Goal: Task Accomplishment & Management: Use online tool/utility

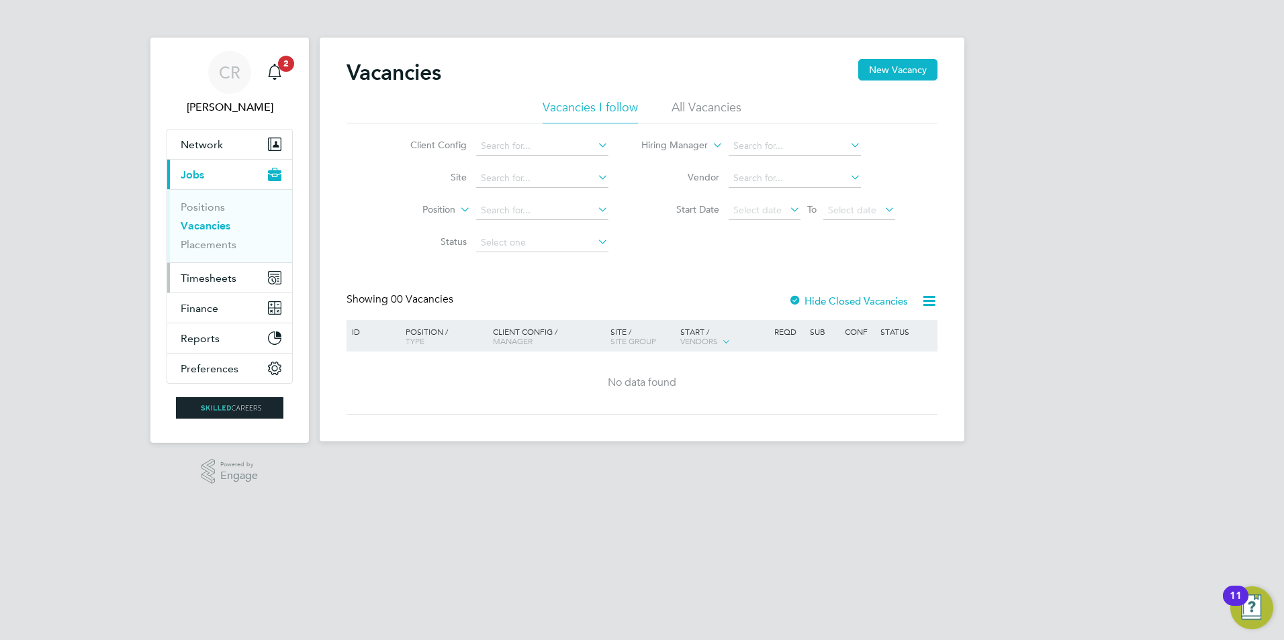
click at [213, 281] on span "Timesheets" at bounding box center [209, 278] width 56 height 13
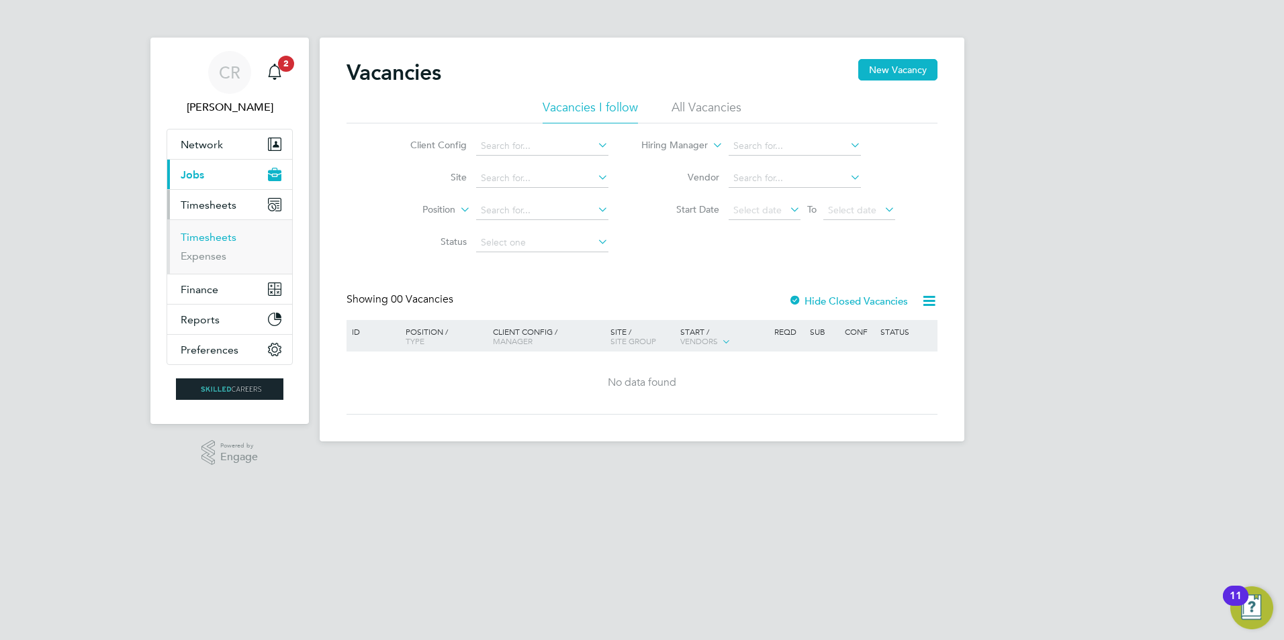
click at [211, 236] on link "Timesheets" at bounding box center [209, 237] width 56 height 13
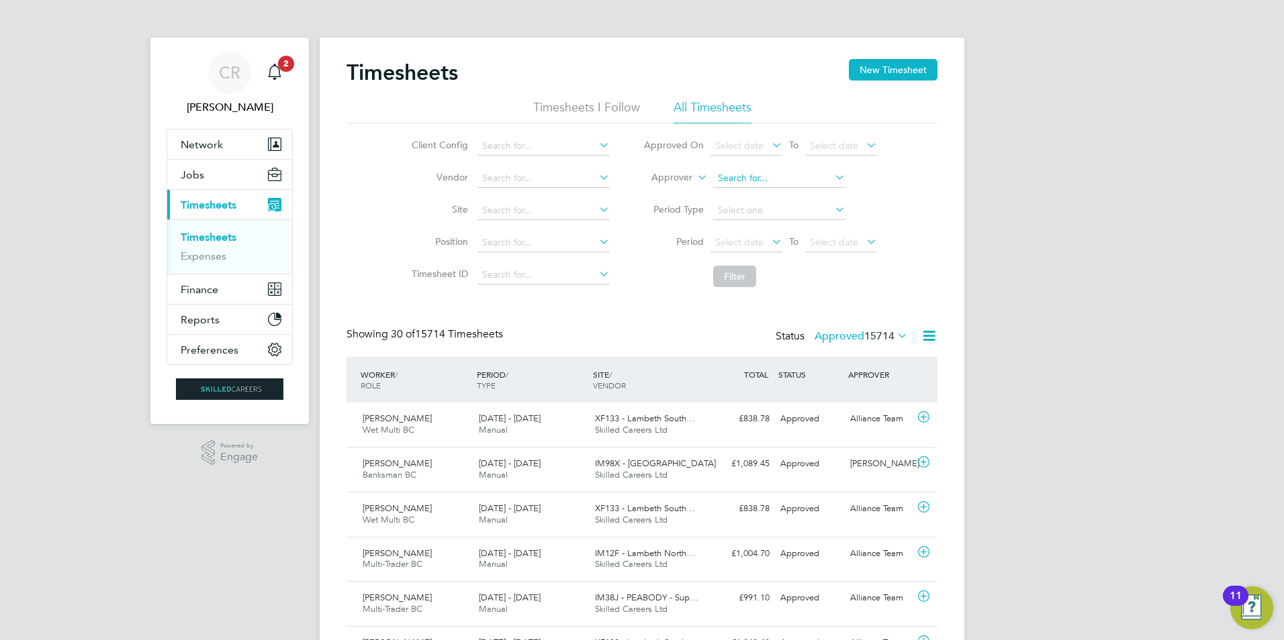
click at [785, 178] on input at bounding box center [779, 178] width 132 height 19
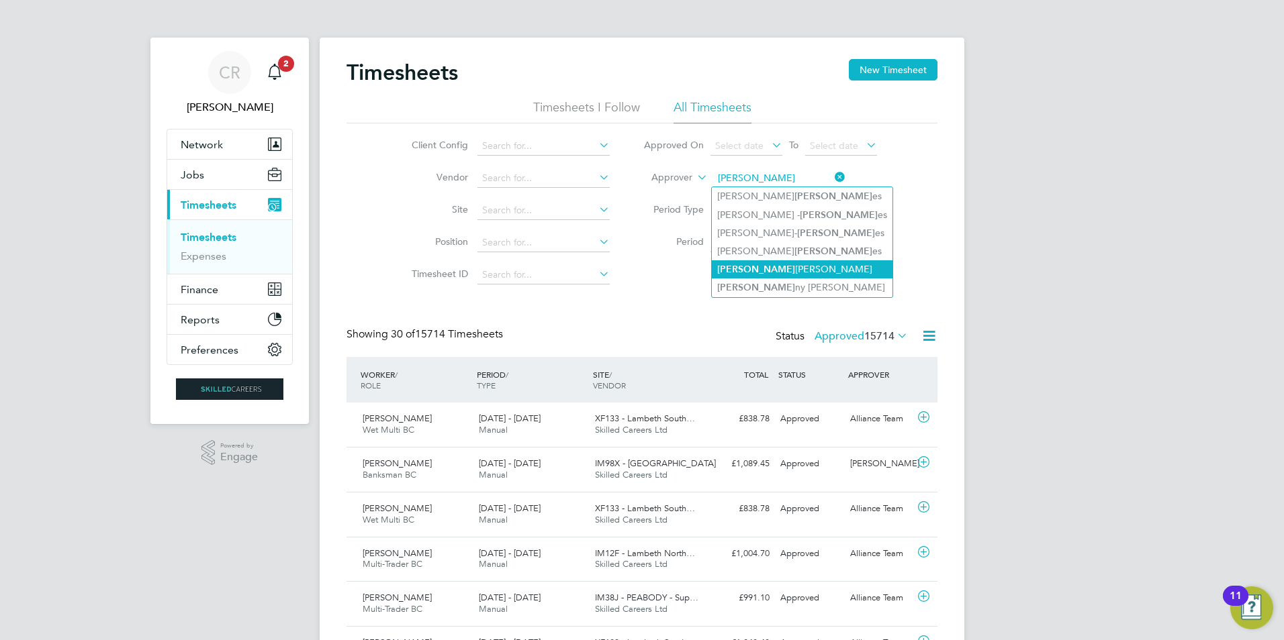
click at [777, 260] on li "Jon athan Convery" at bounding box center [802, 269] width 181 height 18
type input "Jonathan Convery"
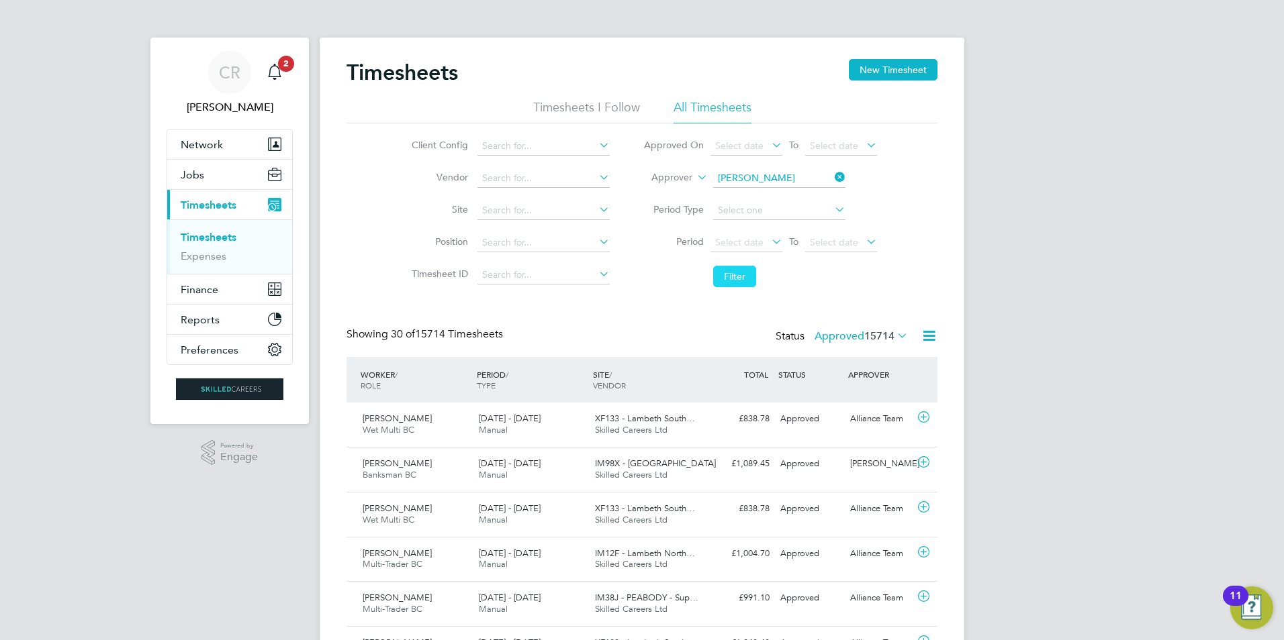
click at [733, 274] on button "Filter" at bounding box center [734, 276] width 43 height 21
click at [736, 241] on span "Select date" at bounding box center [739, 242] width 48 height 12
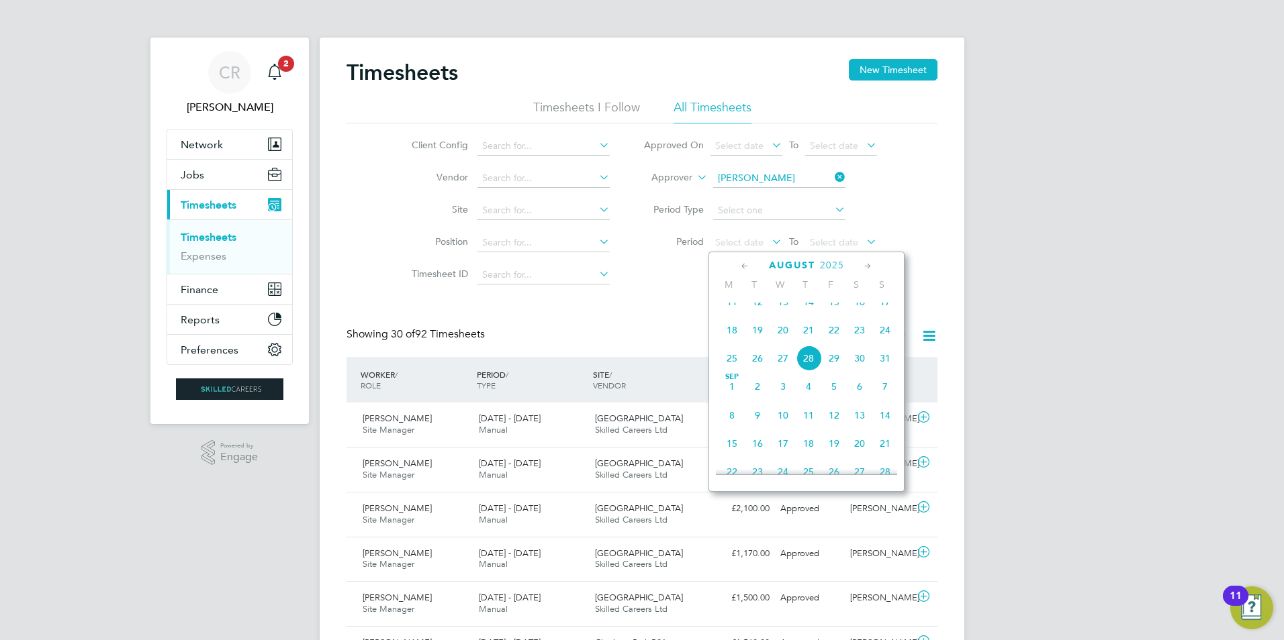
click at [735, 338] on span "18" at bounding box center [732, 331] width 26 height 26
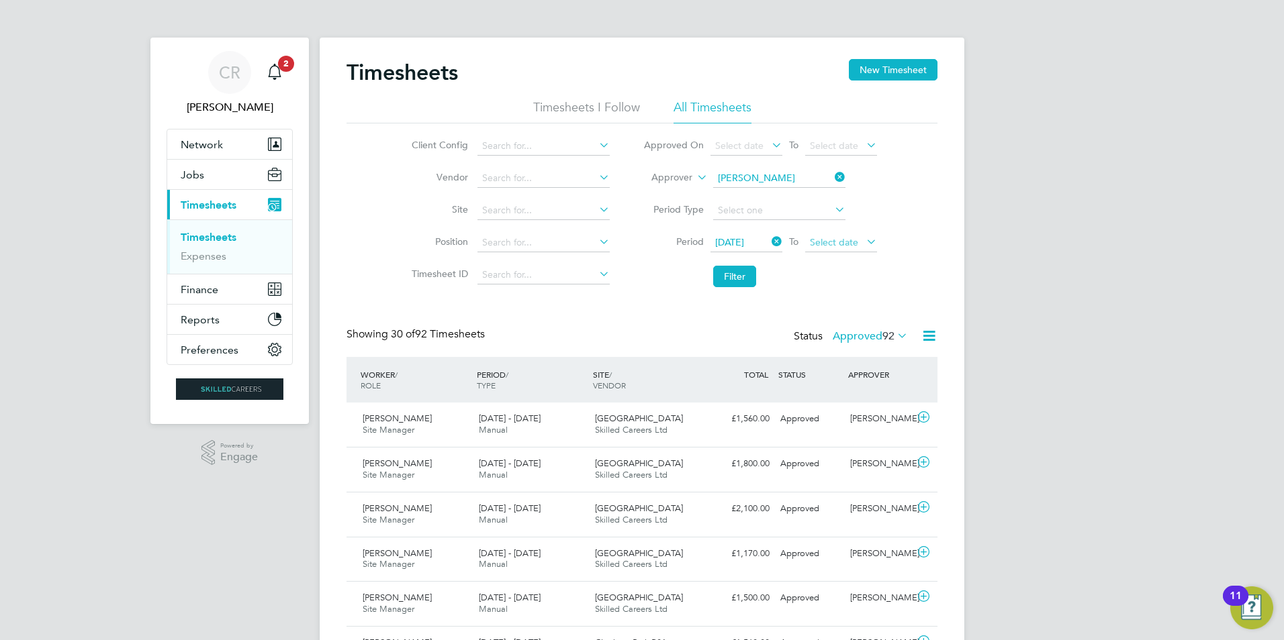
click at [826, 244] on span "Select date" at bounding box center [834, 242] width 48 height 12
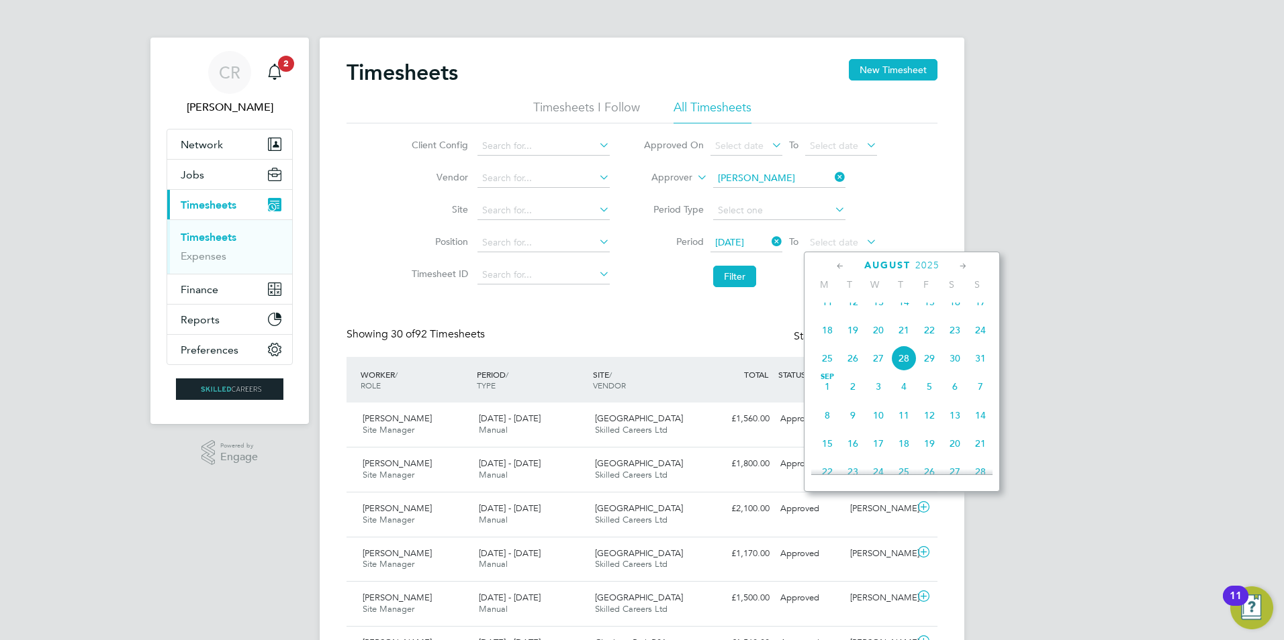
click at [984, 339] on span "24" at bounding box center [980, 331] width 26 height 26
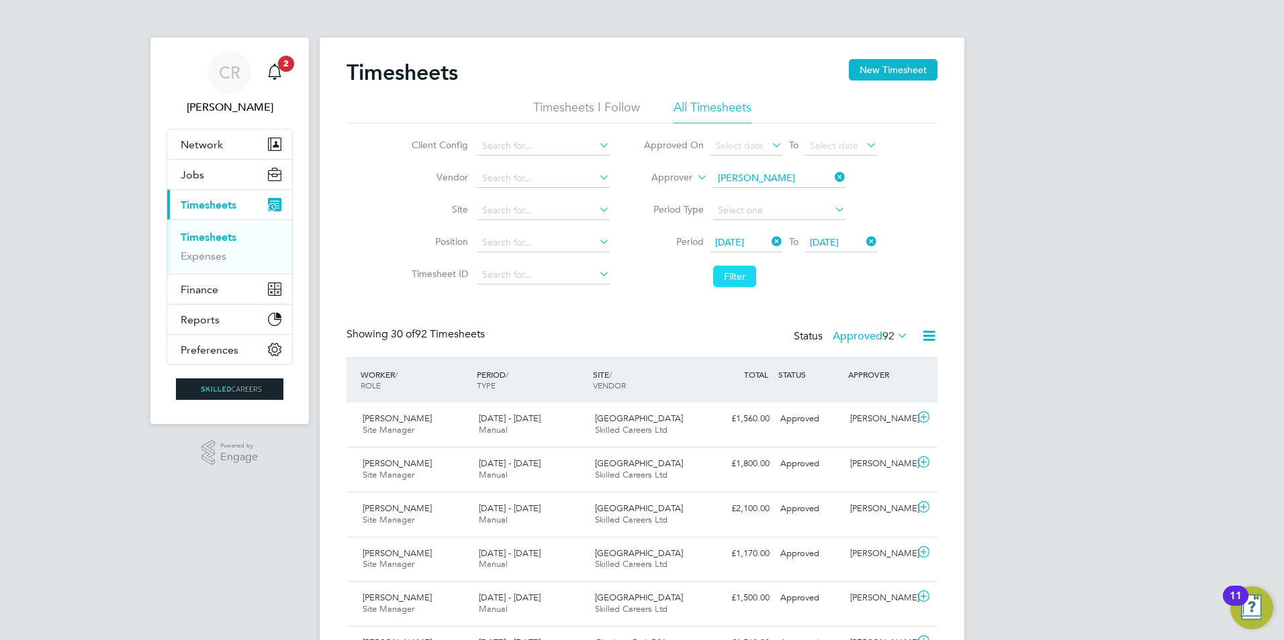
click at [723, 270] on button "Filter" at bounding box center [734, 276] width 43 height 21
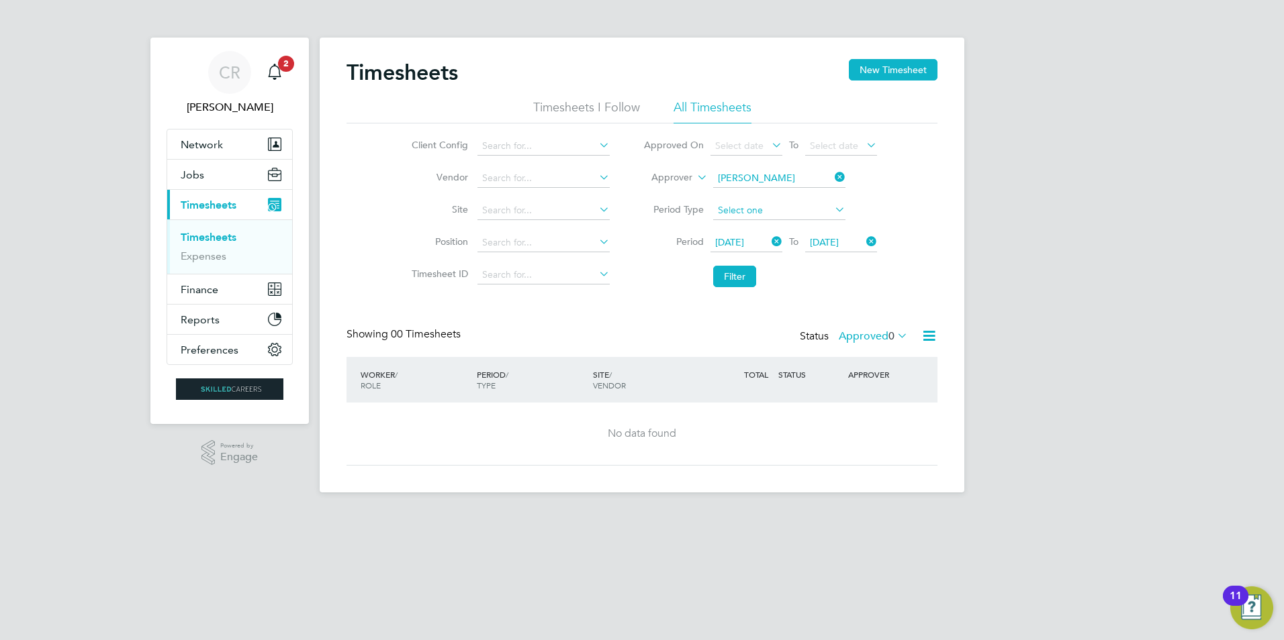
click at [800, 207] on input at bounding box center [779, 210] width 132 height 19
click at [748, 227] on li "Week" at bounding box center [779, 228] width 134 height 17
type input "Week"
click at [738, 282] on button "Filter" at bounding box center [734, 276] width 43 height 21
click at [744, 239] on span "18 Aug 2025" at bounding box center [729, 242] width 29 height 12
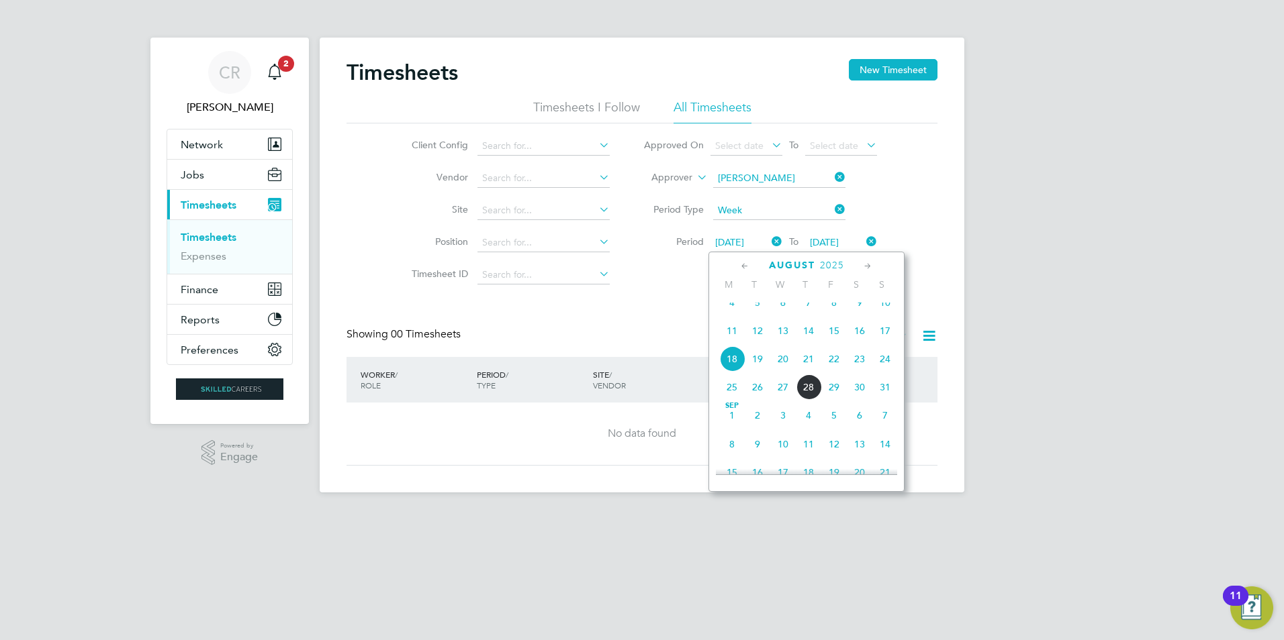
click at [728, 337] on span "11" at bounding box center [732, 331] width 26 height 26
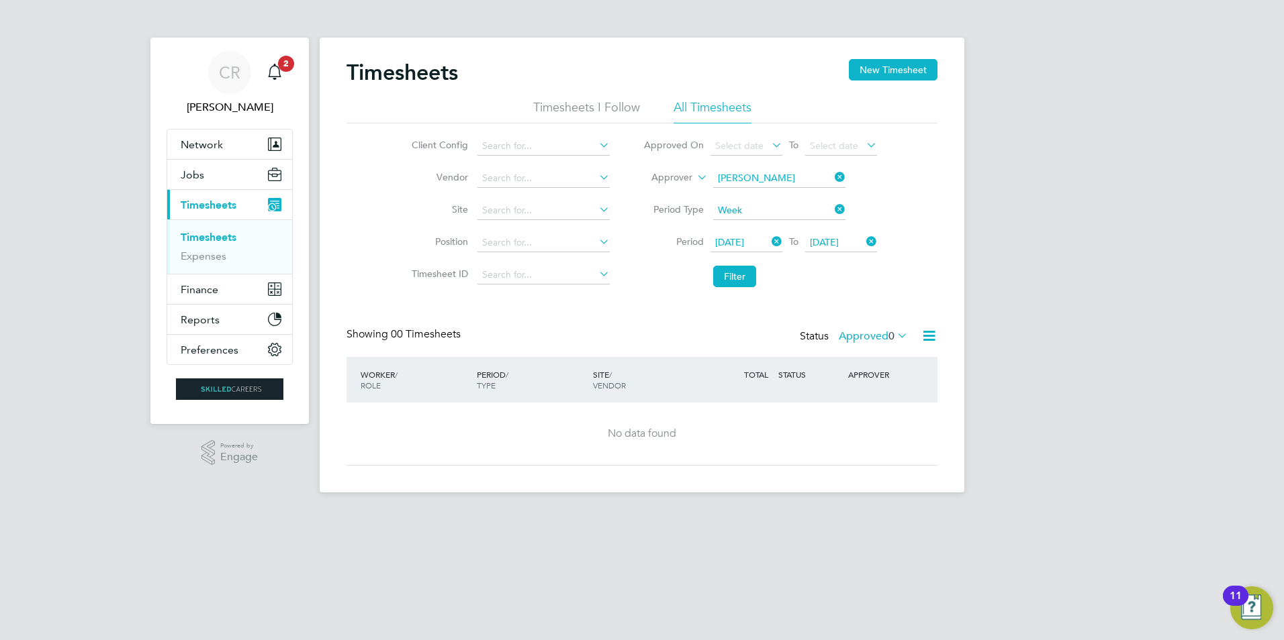
click at [835, 243] on span "24 Aug 2025" at bounding box center [824, 242] width 29 height 12
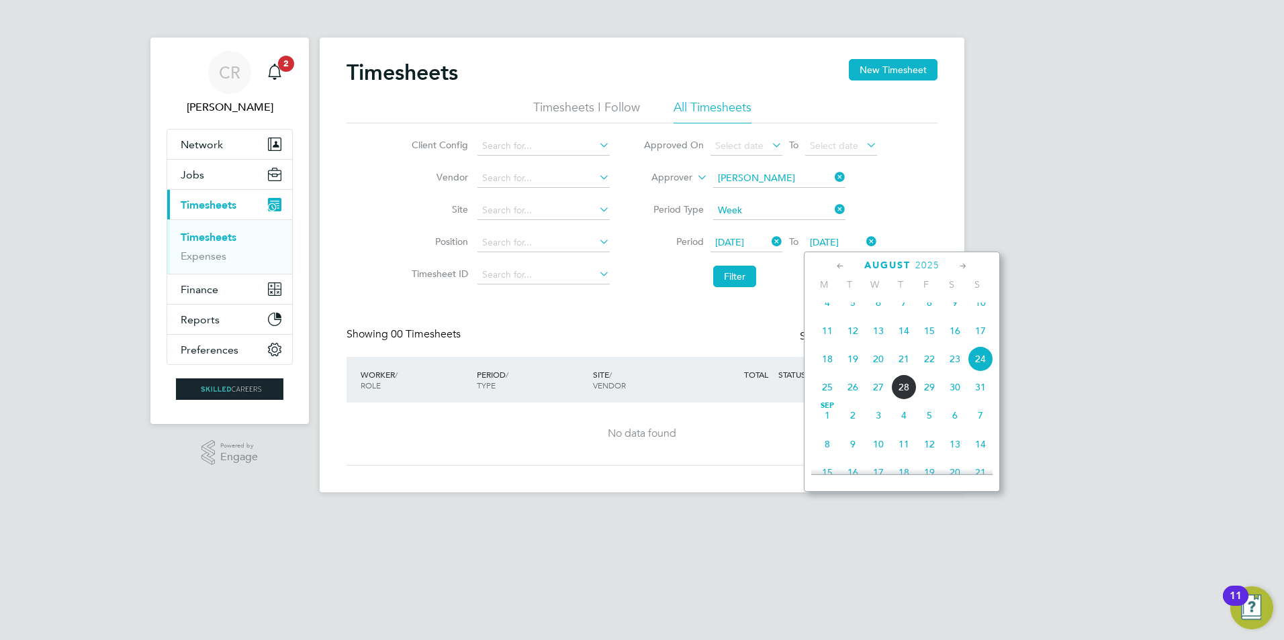
click at [975, 368] on span "24" at bounding box center [980, 359] width 26 height 26
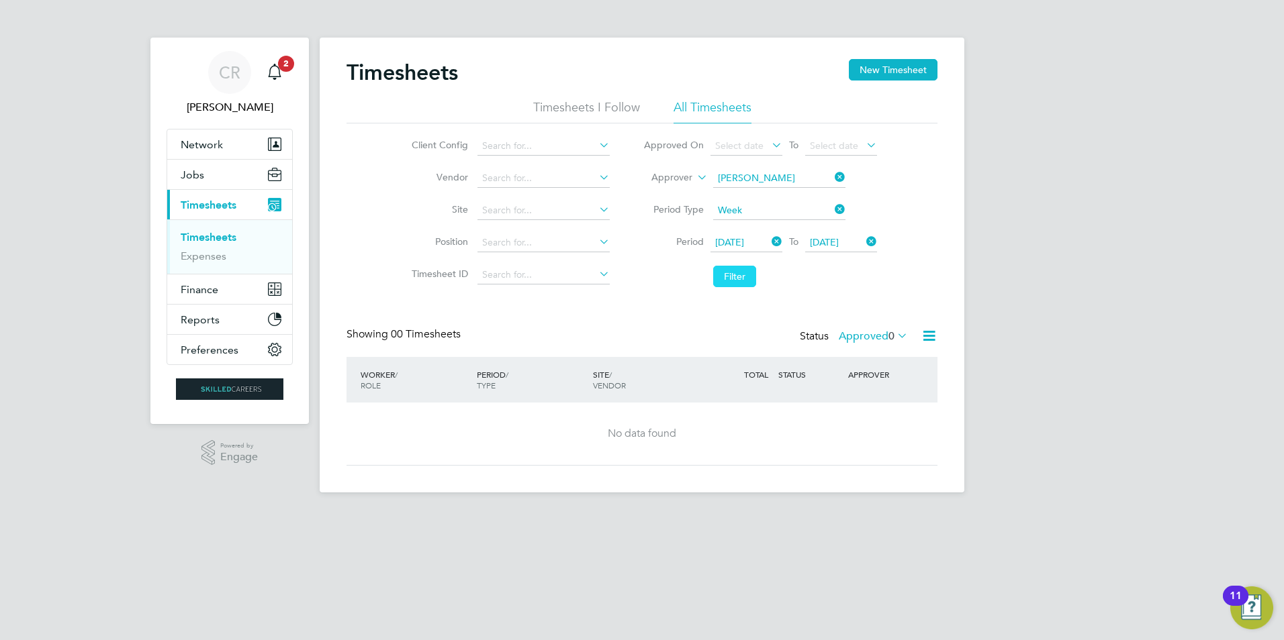
click at [724, 275] on button "Filter" at bounding box center [734, 276] width 43 height 21
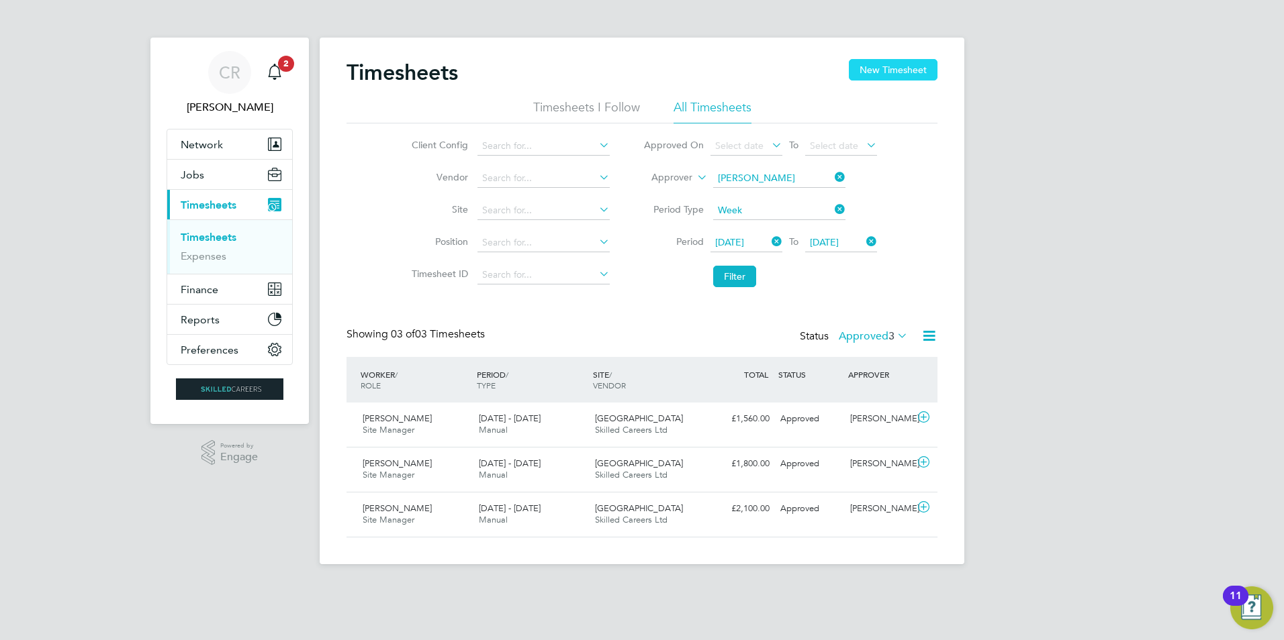
click at [886, 75] on button "New Timesheet" at bounding box center [893, 69] width 89 height 21
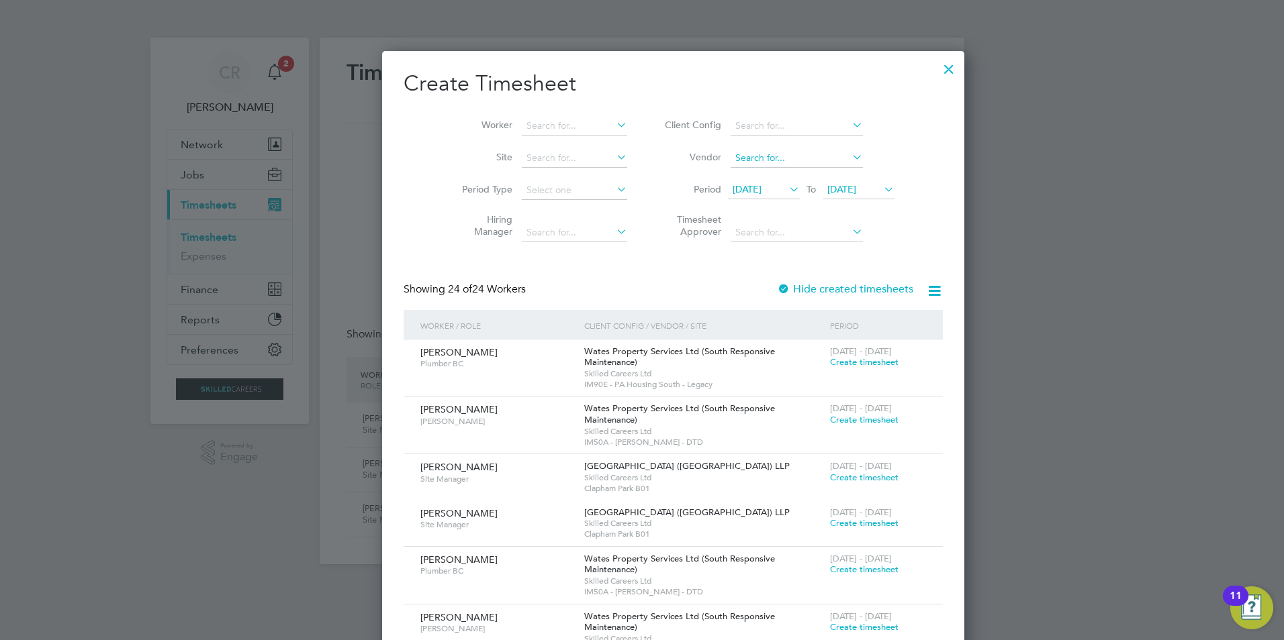
click at [730, 157] on input at bounding box center [796, 158] width 132 height 19
type input "gab"
click at [756, 298] on div "Showing 24 of 24 Workers Hide created timesheets" at bounding box center [672, 297] width 539 height 28
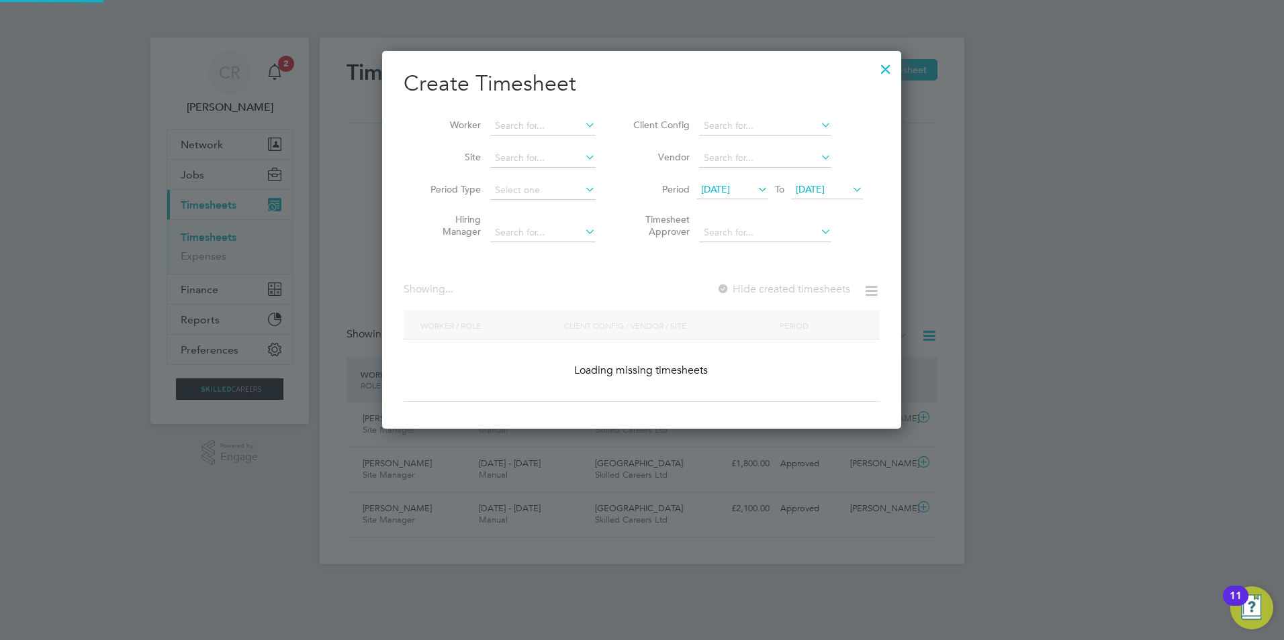
scroll to position [2101, 520]
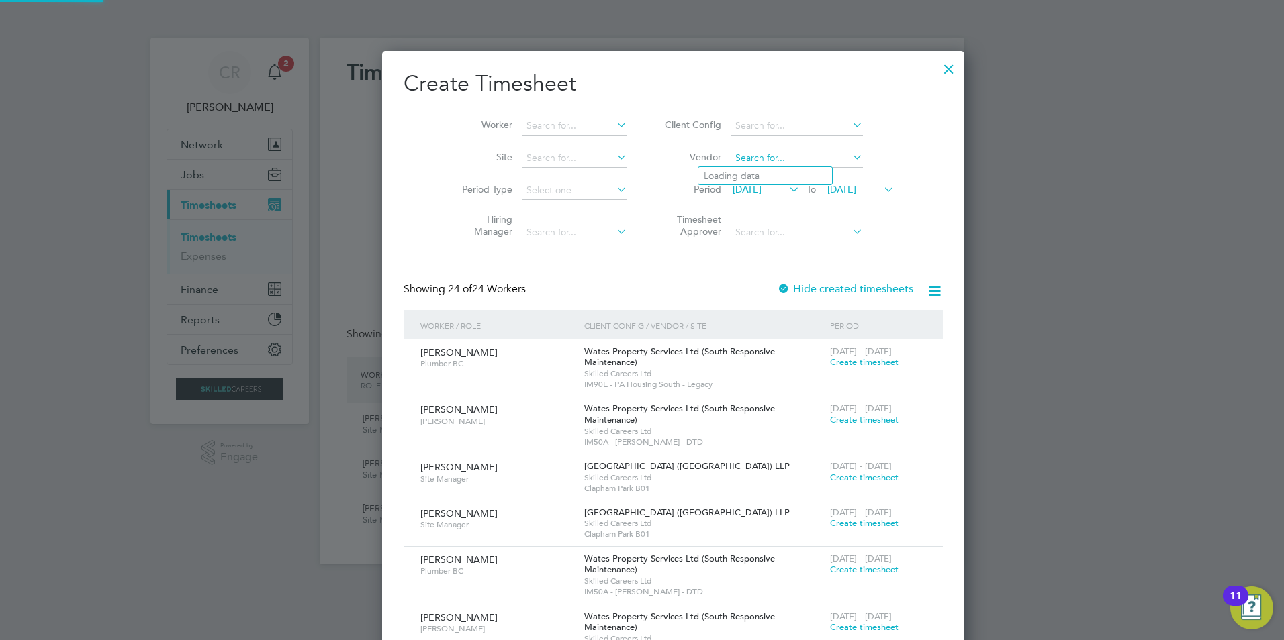
click at [740, 160] on input at bounding box center [796, 158] width 132 height 19
type input "gab pl"
click at [786, 193] on icon at bounding box center [786, 189] width 0 height 19
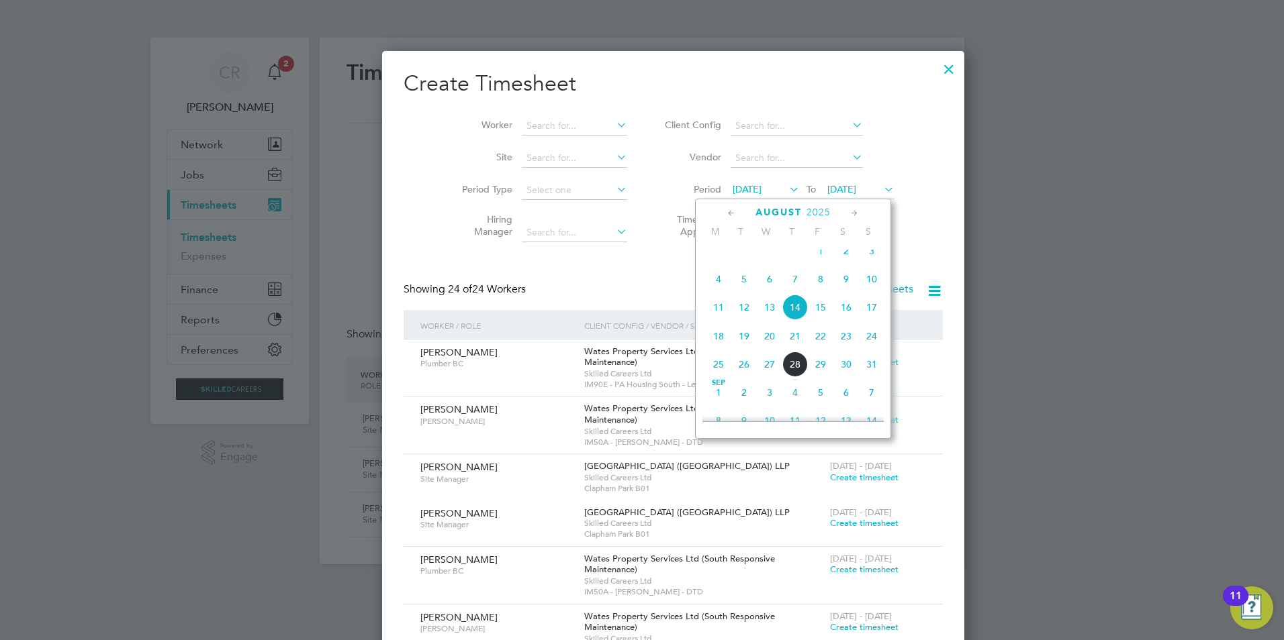
click at [718, 348] on span "18" at bounding box center [719, 337] width 26 height 26
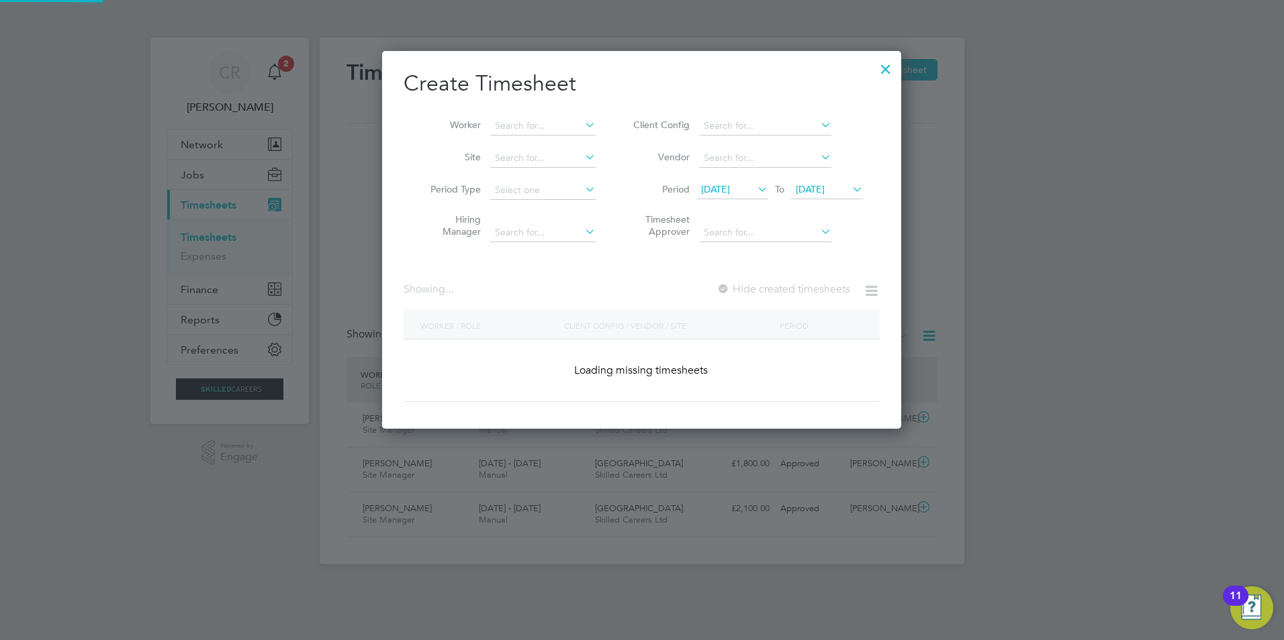
scroll to position [7, 7]
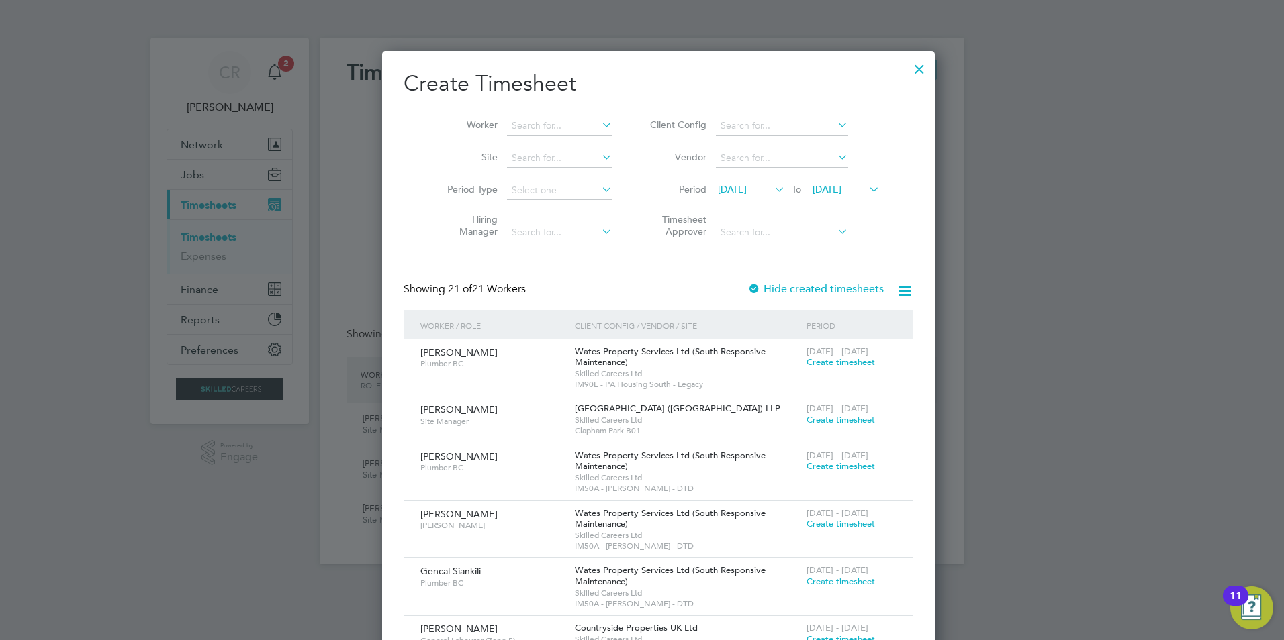
click at [841, 190] on span "21 Aug 2025" at bounding box center [826, 189] width 29 height 12
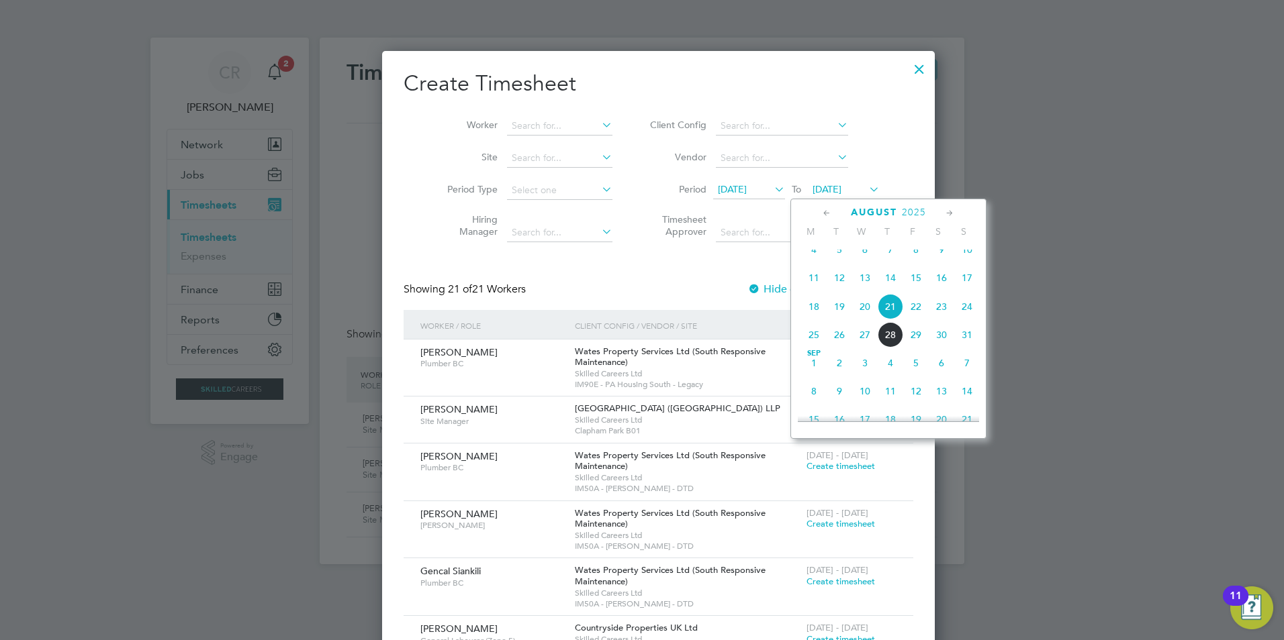
click at [969, 320] on span "24" at bounding box center [967, 307] width 26 height 26
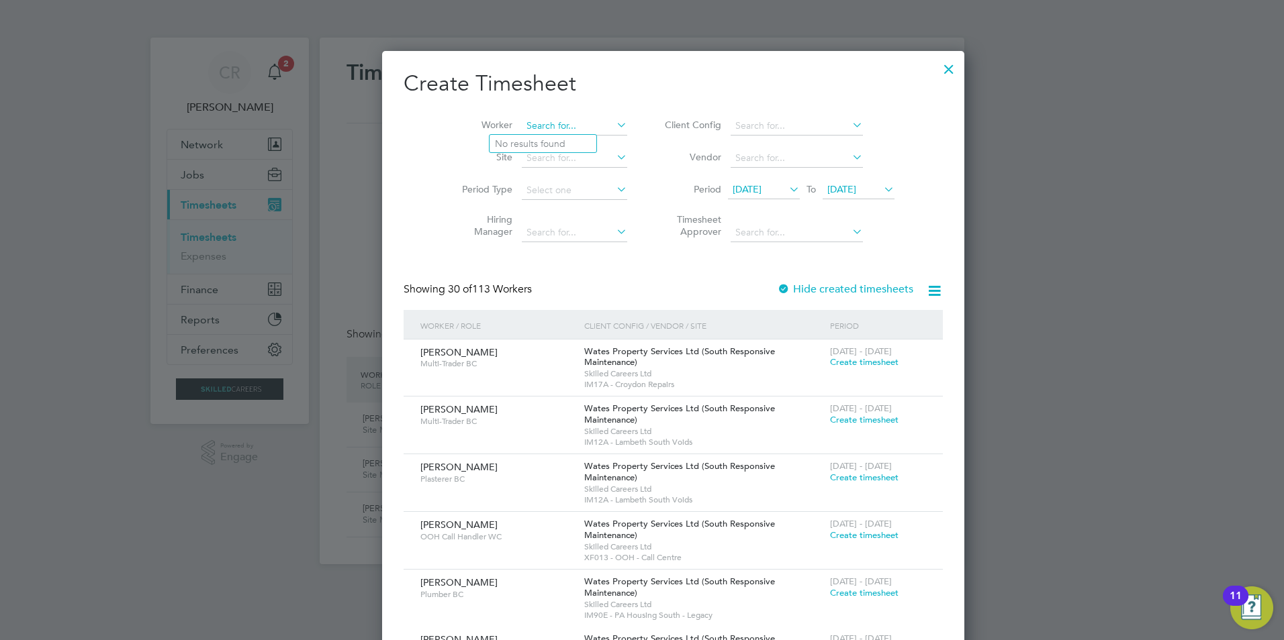
click at [524, 129] on input at bounding box center [574, 126] width 105 height 19
click at [542, 203] on li "Gab riel Plescan" at bounding box center [559, 199] width 141 height 18
type input "Gabriel Plescan"
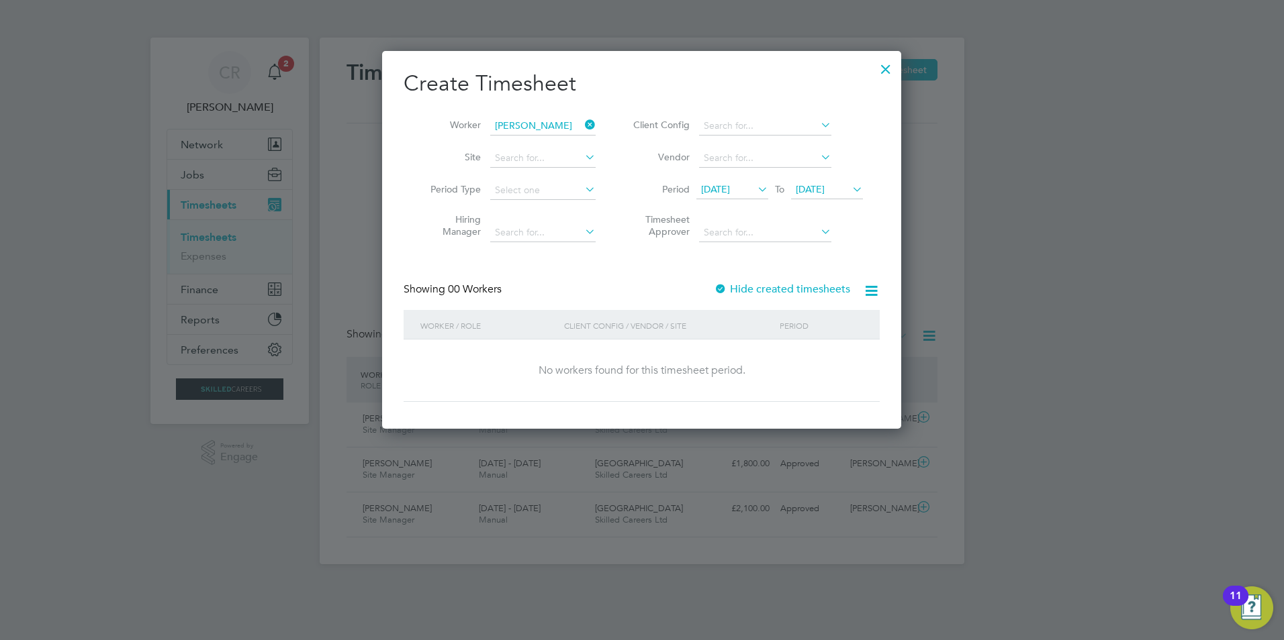
click at [803, 293] on label "Hide created timesheets" at bounding box center [782, 289] width 136 height 13
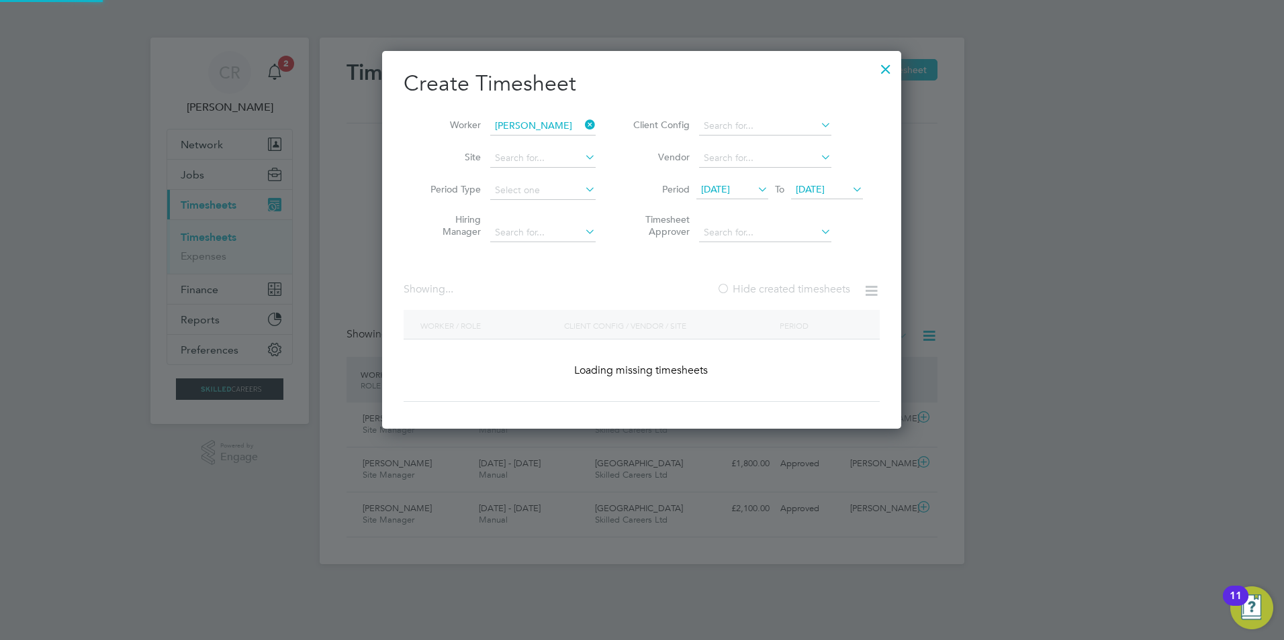
scroll to position [379, 520]
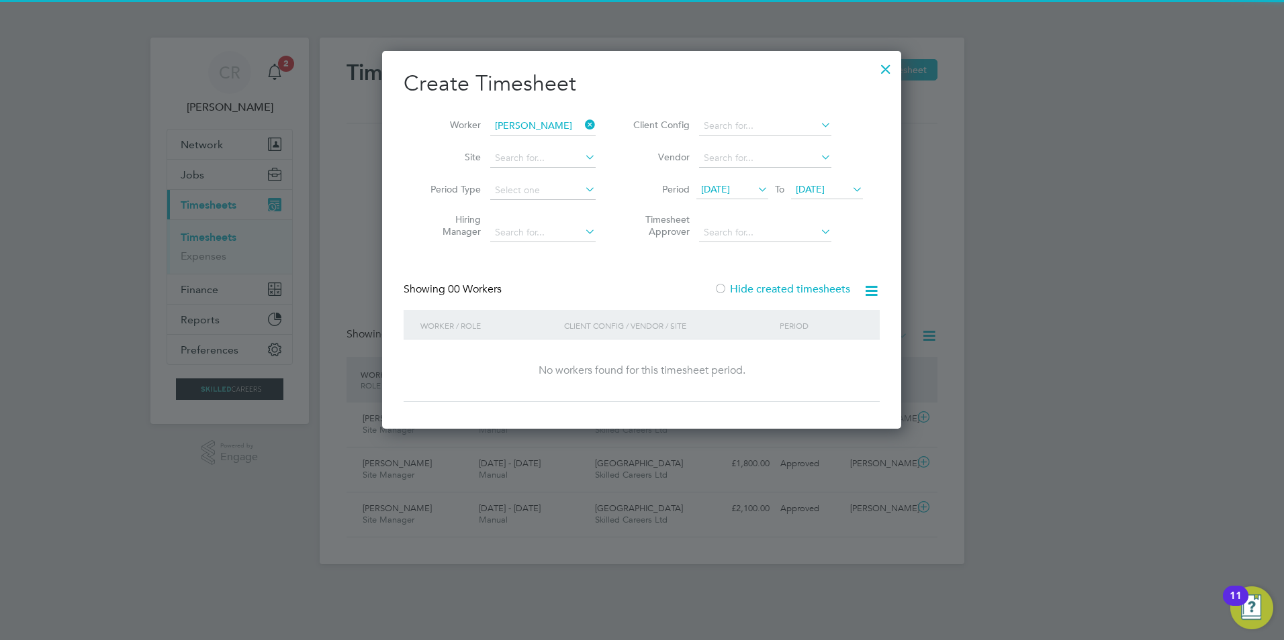
click at [803, 293] on label "Hide created timesheets" at bounding box center [782, 289] width 136 height 13
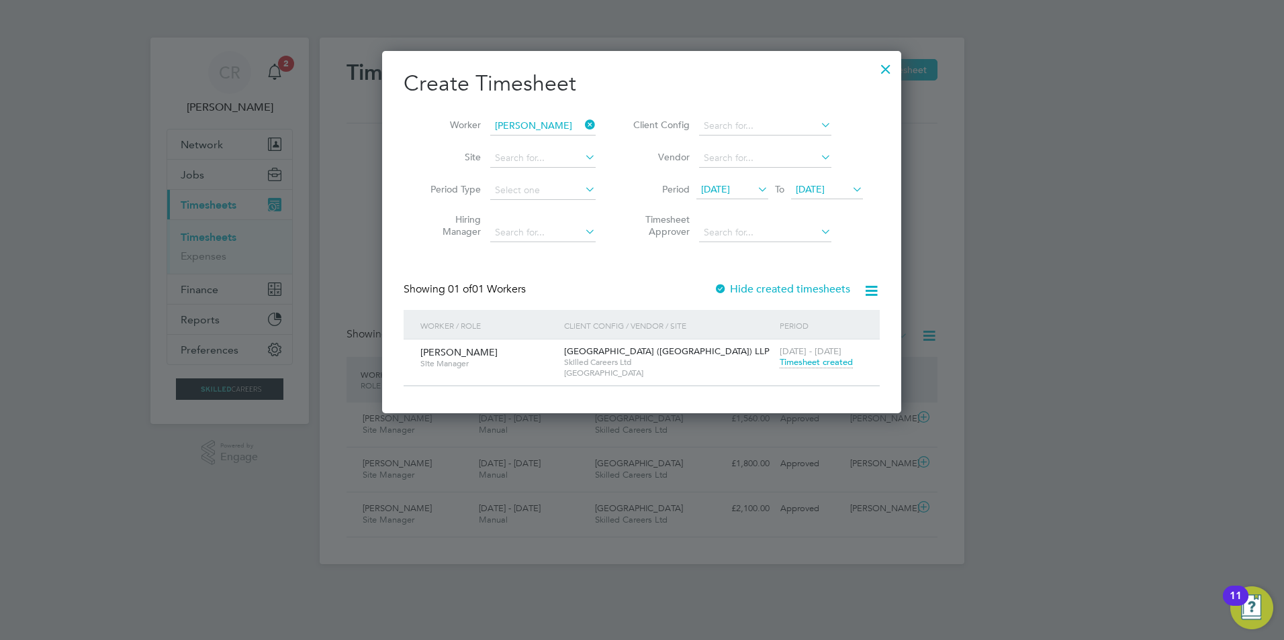
click at [801, 364] on span "Timesheet created" at bounding box center [815, 362] width 73 height 12
